Goal: Feedback & Contribution: Submit feedback/report problem

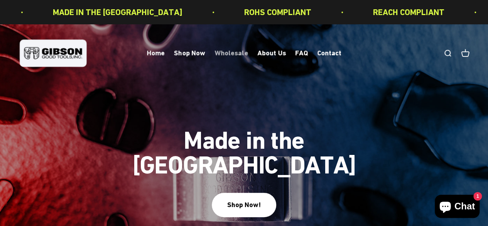
click at [235, 54] on link "Wholesale" at bounding box center [232, 53] width 34 height 8
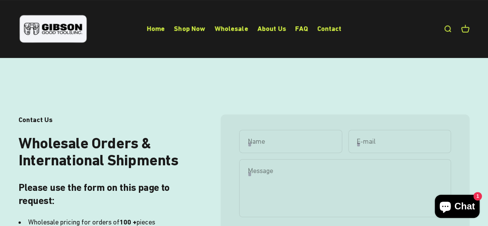
scroll to position [116, 0]
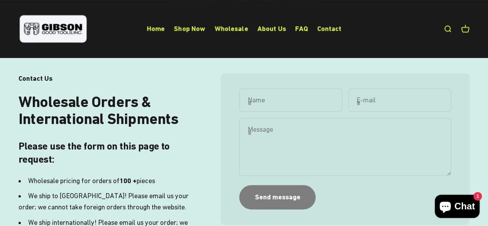
click at [277, 101] on input "Name" at bounding box center [290, 99] width 103 height 23
type input "**********"
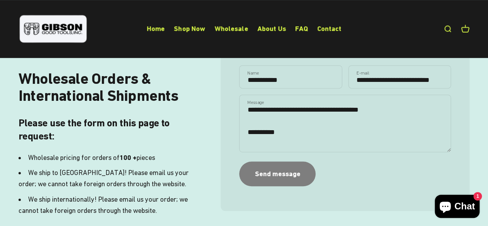
scroll to position [151, 0]
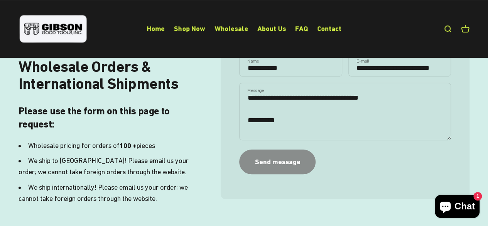
type textarea "**********"
click at [277, 162] on div "Send message" at bounding box center [278, 161] width 46 height 11
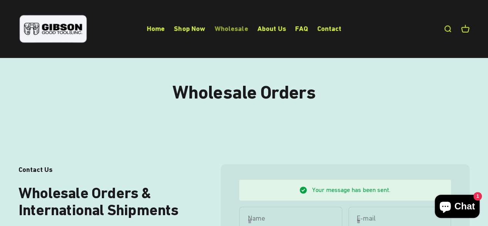
scroll to position [23, 0]
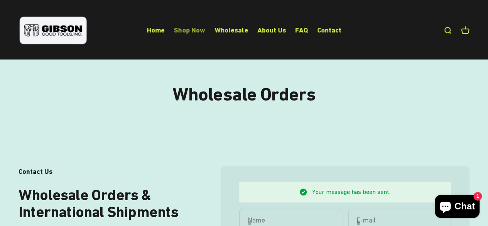
click at [192, 28] on link "Shop Now" at bounding box center [189, 30] width 31 height 8
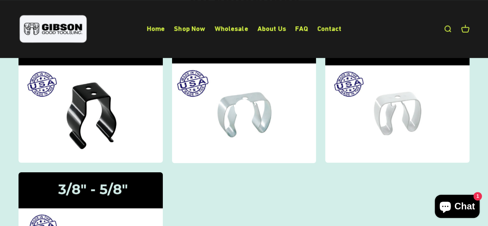
scroll to position [116, 0]
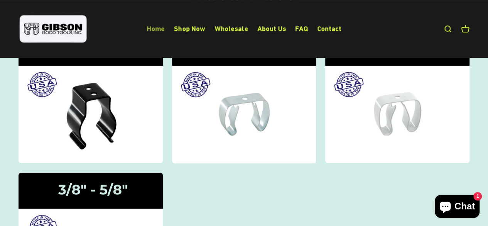
click at [161, 27] on link "Home" at bounding box center [156, 28] width 18 height 8
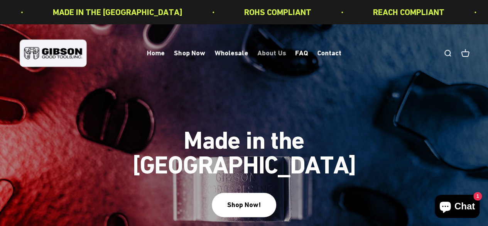
click at [278, 51] on link "About Us" at bounding box center [271, 53] width 29 height 8
